Goal: Navigation & Orientation: Find specific page/section

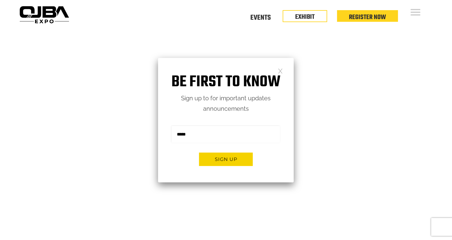
click at [281, 69] on link at bounding box center [280, 70] width 5 height 5
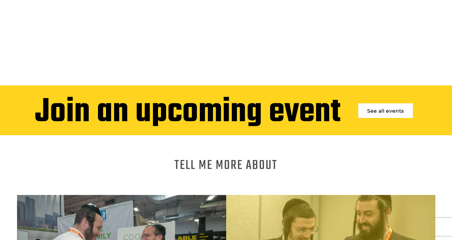
scroll to position [90, 0]
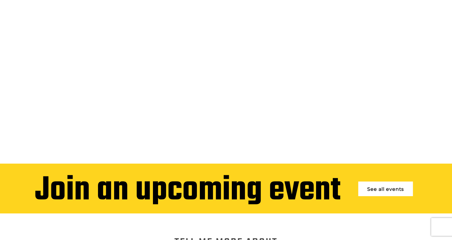
click at [374, 184] on link "See all events" at bounding box center [385, 189] width 55 height 15
